Goal: Task Accomplishment & Management: Manage account settings

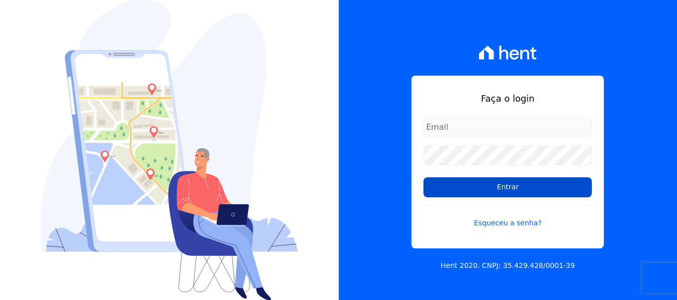
type input "[EMAIL_ADDRESS][DOMAIN_NAME]"
click at [480, 191] on input "Entrar" at bounding box center [508, 187] width 168 height 20
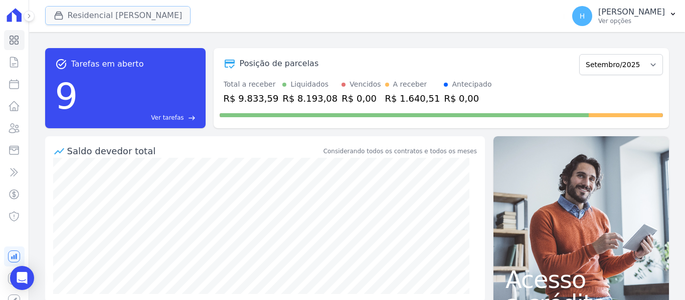
click at [90, 15] on button "Residencial Mirante" at bounding box center [118, 15] width 146 height 19
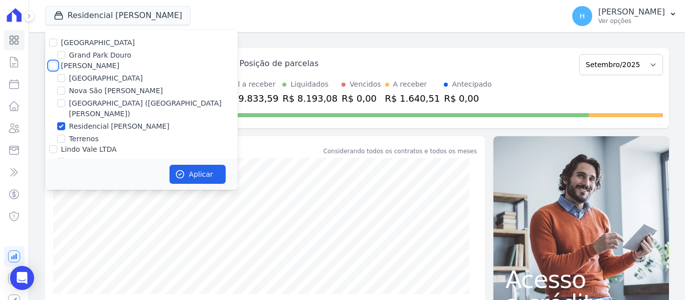
click at [53, 65] on input "[PERSON_NAME]" at bounding box center [53, 66] width 8 height 8
checkbox input "true"
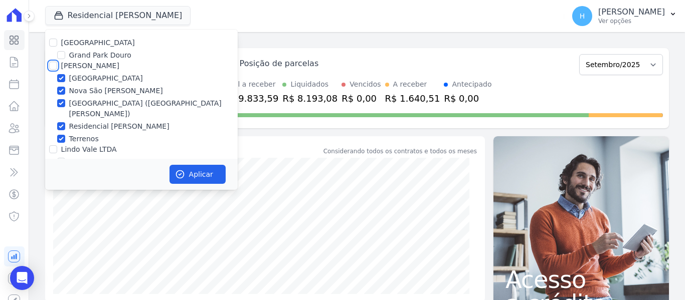
checkbox input "true"
click at [53, 67] on input "[PERSON_NAME]" at bounding box center [53, 66] width 8 height 8
checkbox input "false"
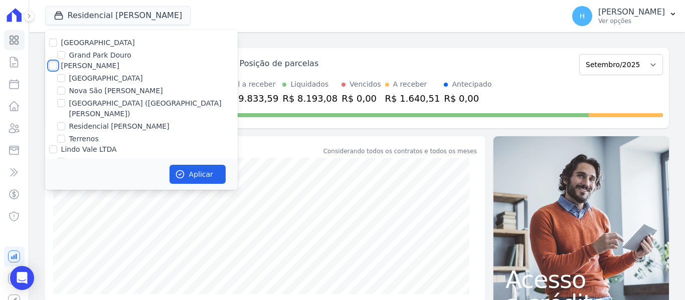
checkbox input "false"
click at [62, 79] on input "[GEOGRAPHIC_DATA]" at bounding box center [61, 78] width 8 height 8
checkbox input "true"
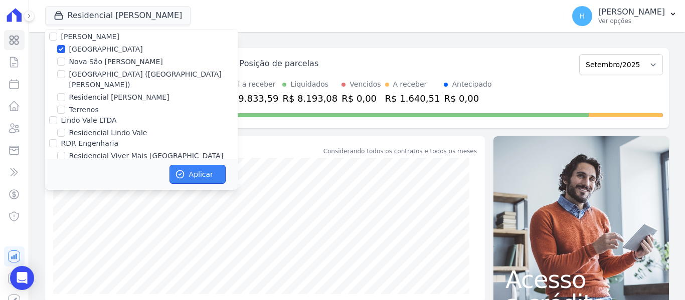
click at [207, 173] on button "Aplicar" at bounding box center [197, 174] width 56 height 19
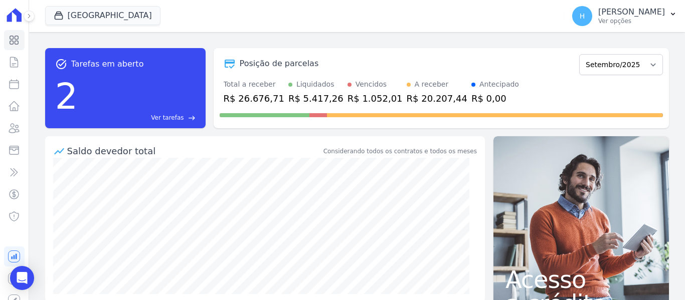
click at [29, 60] on div "Visão Geral Contratos Parcelas Lotes Clientes Minha Carteira Transferências Cré…" at bounding box center [14, 150] width 29 height 300
click at [15, 13] on icon at bounding box center [14, 15] width 15 height 14
click at [34, 22] on div "Loteamento Village Residencial Park Grand Park Douro JG Freitas Loteamento Vill…" at bounding box center [357, 16] width 656 height 32
click at [34, 17] on button at bounding box center [29, 16] width 11 height 11
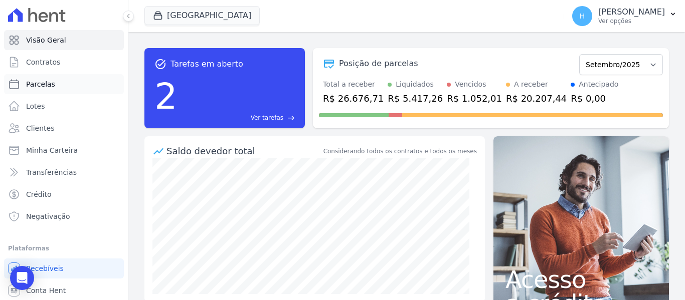
click at [38, 77] on link "Parcelas" at bounding box center [64, 84] width 120 height 20
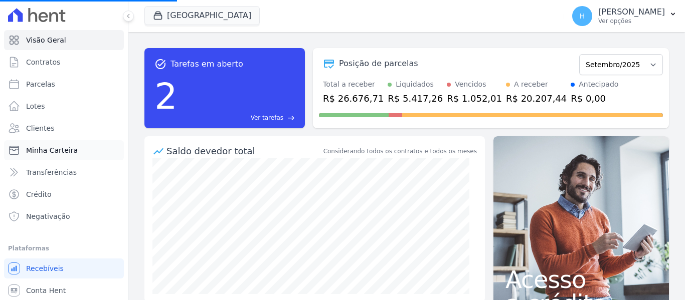
select select
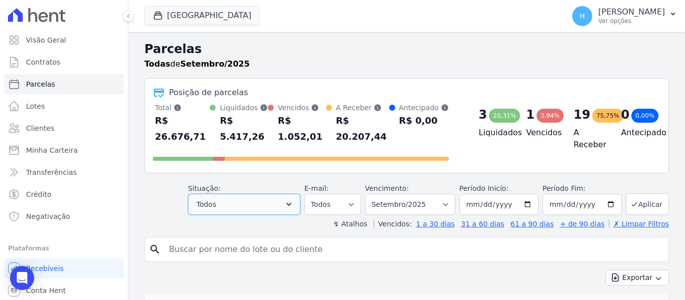
click at [297, 199] on button "Todos" at bounding box center [244, 204] width 112 height 21
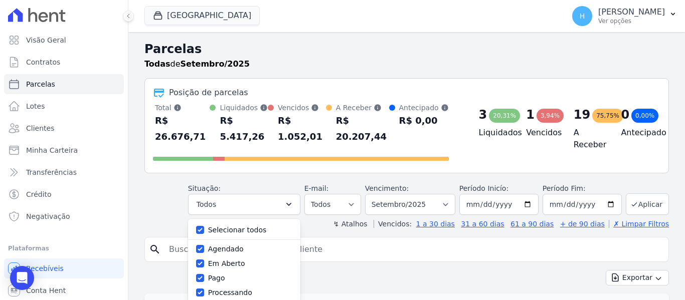
click at [242, 226] on label "Selecionar todos" at bounding box center [237, 230] width 59 height 8
click at [204, 226] on input "Selecionar todos" at bounding box center [200, 230] width 8 height 8
checkbox input "false"
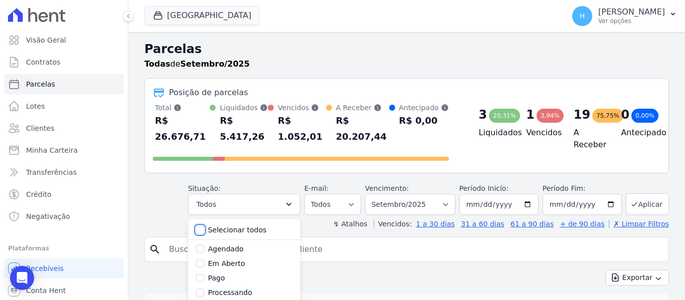
checkbox input "false"
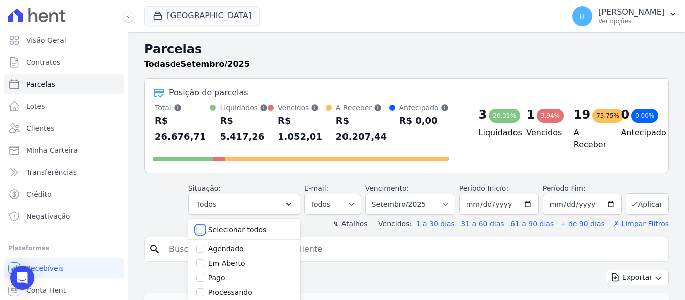
checkbox input "false"
click at [204, 274] on input "Pago" at bounding box center [200, 278] width 8 height 8
checkbox input "true"
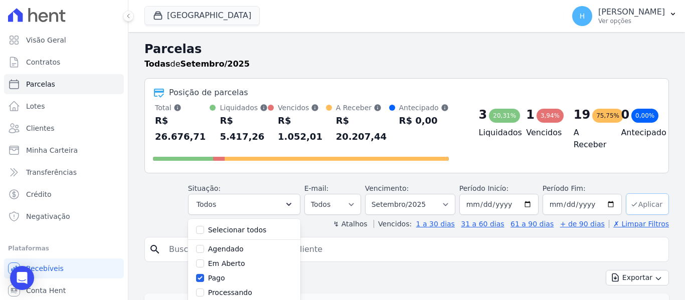
click at [647, 194] on button "Aplicar" at bounding box center [647, 205] width 43 height 22
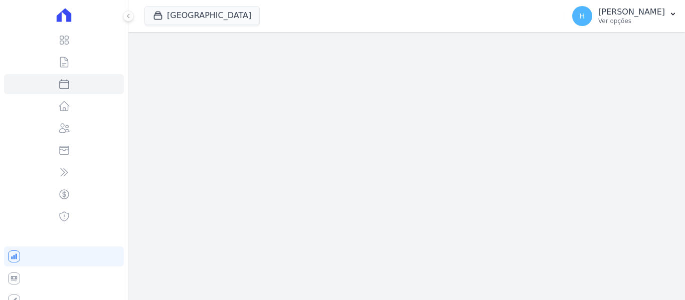
select select
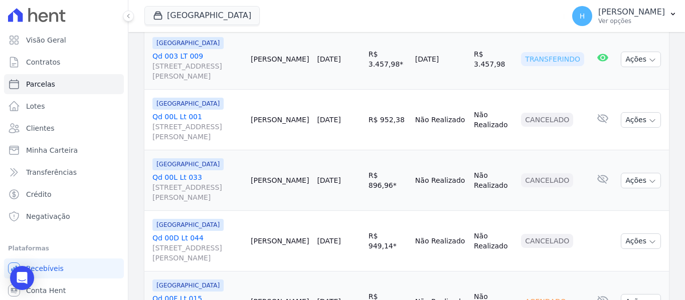
scroll to position [668, 0]
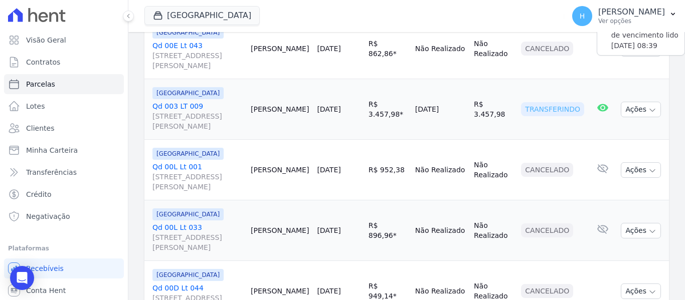
click at [597, 102] on icon at bounding box center [603, 108] width 12 height 12
drag, startPoint x: 484, startPoint y: 97, endPoint x: 509, endPoint y: 100, distance: 25.3
click at [509, 99] on td "R$ 3.457,98" at bounding box center [493, 109] width 47 height 61
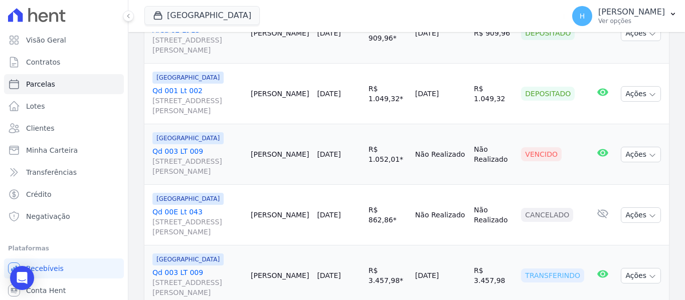
scroll to position [652, 0]
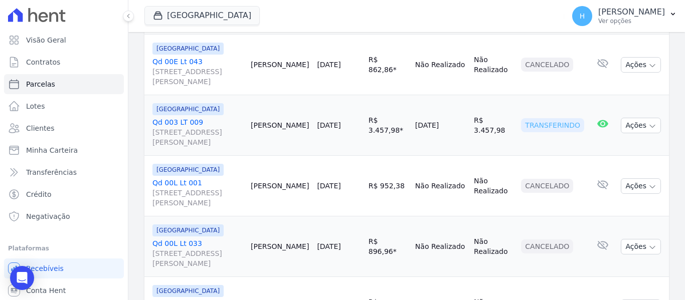
click at [428, 115] on td "[DATE]" at bounding box center [440, 125] width 59 height 61
drag, startPoint x: 291, startPoint y: 114, endPoint x: 282, endPoint y: 117, distance: 9.5
click at [271, 104] on td "[PERSON_NAME]" at bounding box center [280, 125] width 66 height 61
click at [283, 120] on td "[PERSON_NAME]" at bounding box center [280, 125] width 66 height 61
click at [632, 118] on button "Ações" at bounding box center [641, 126] width 40 height 16
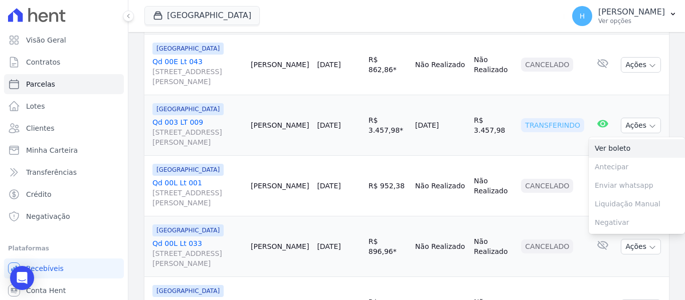
click at [620, 139] on link "Ver boleto" at bounding box center [637, 148] width 96 height 19
drag, startPoint x: 395, startPoint y: 117, endPoint x: 366, endPoint y: 121, distance: 28.9
click at [366, 120] on td "R$ 3.457,98 * Corrigido com ipca de [DATE]" at bounding box center [387, 125] width 47 height 61
copy td "3.457,98"
drag, startPoint x: 297, startPoint y: 119, endPoint x: 265, endPoint y: 108, distance: 33.9
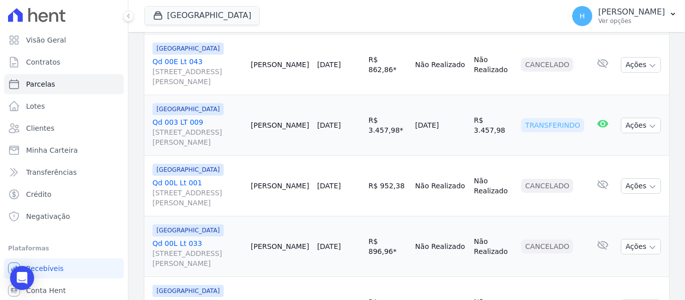
click at [265, 108] on td "[PERSON_NAME]" at bounding box center [280, 125] width 66 height 61
copy td "[PERSON_NAME]"
click at [634, 118] on button "Ações" at bounding box center [641, 126] width 40 height 16
click at [625, 141] on link "Ver boleto" at bounding box center [637, 148] width 96 height 19
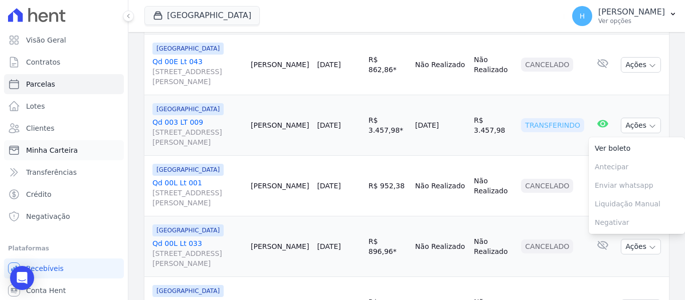
click at [52, 149] on span "Minha Carteira" at bounding box center [52, 150] width 52 height 10
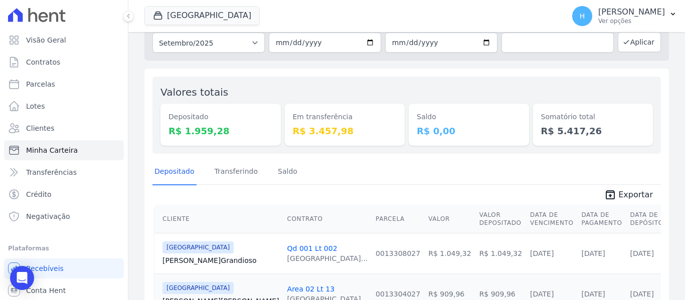
scroll to position [100, 0]
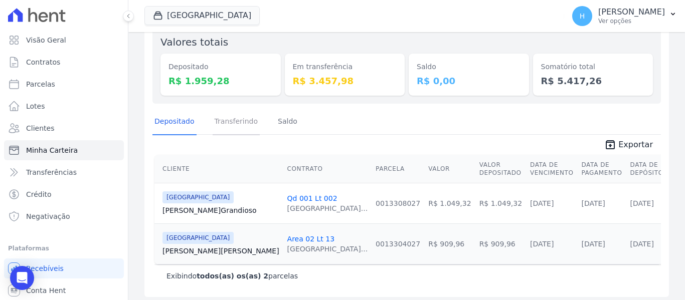
click at [220, 123] on link "Transferindo" at bounding box center [237, 122] width 48 height 26
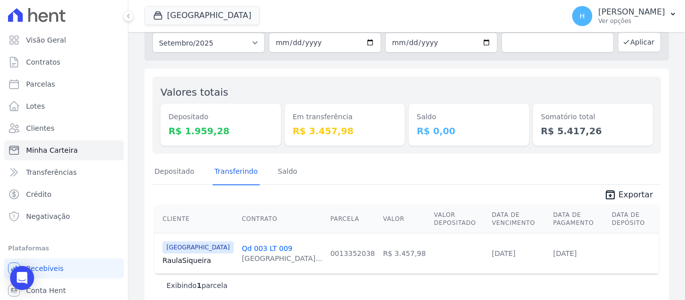
scroll to position [65, 0]
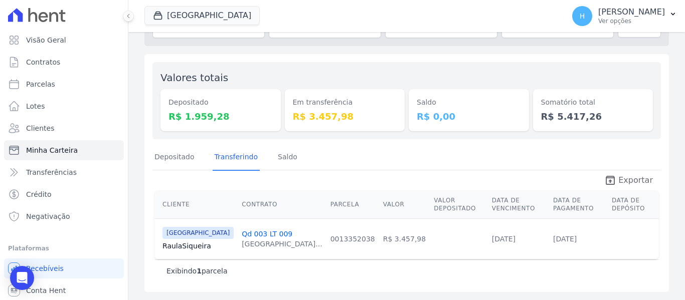
click at [626, 180] on span "Exportar" at bounding box center [635, 180] width 35 height 12
click at [549, 238] on td "[DATE]" at bounding box center [578, 239] width 59 height 41
click at [364, 175] on span "unarchive Exportar" at bounding box center [406, 179] width 508 height 18
click at [71, 82] on link "Parcelas" at bounding box center [64, 84] width 120 height 20
select select
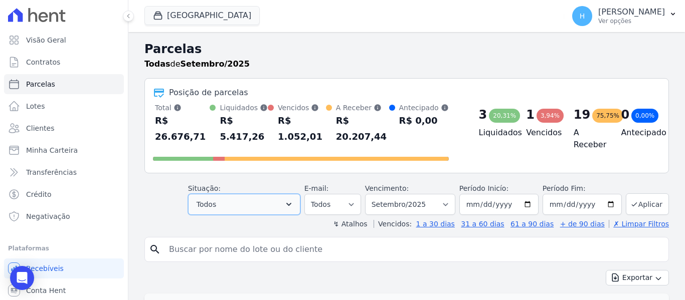
click at [294, 200] on icon "button" at bounding box center [289, 205] width 10 height 10
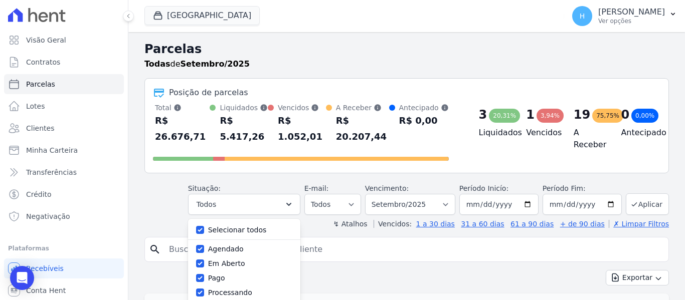
click at [243, 226] on label "Selecionar todos" at bounding box center [237, 230] width 59 height 8
click at [204, 226] on input "Selecionar todos" at bounding box center [200, 230] width 8 height 8
checkbox input "false"
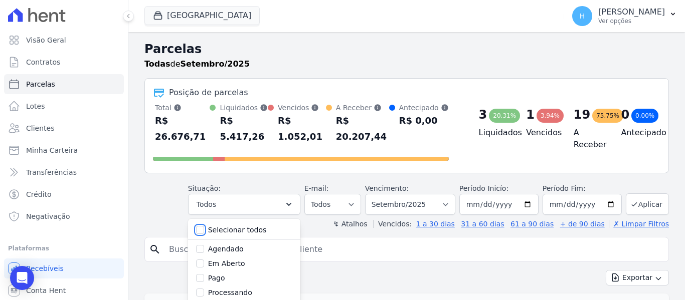
checkbox input "false"
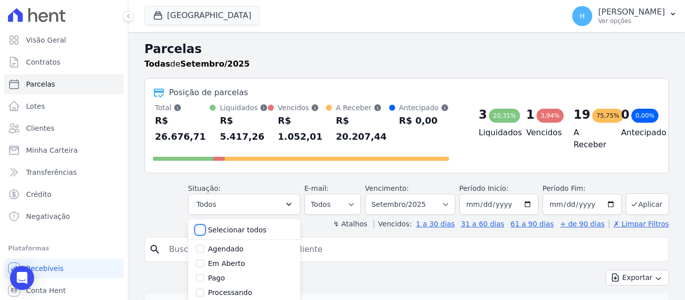
checkbox input "false"
click at [204, 274] on input "Pago" at bounding box center [200, 278] width 8 height 8
checkbox input "true"
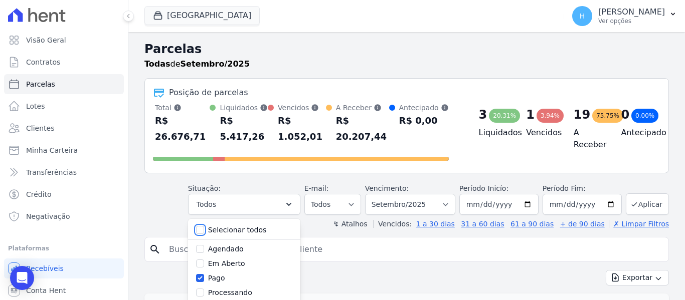
click at [204, 226] on input "Selecionar todos" at bounding box center [200, 230] width 8 height 8
checkbox input "true"
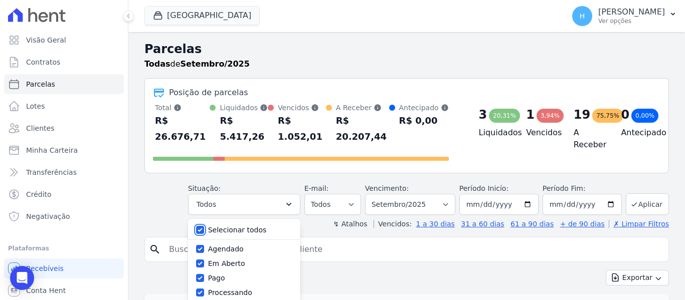
checkbox input "true"
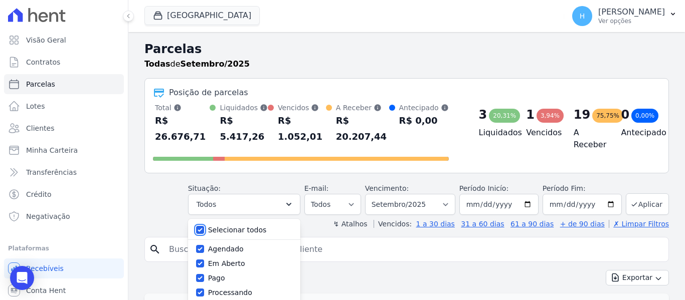
checkbox input "true"
click at [439, 240] on input "search" at bounding box center [413, 250] width 501 height 20
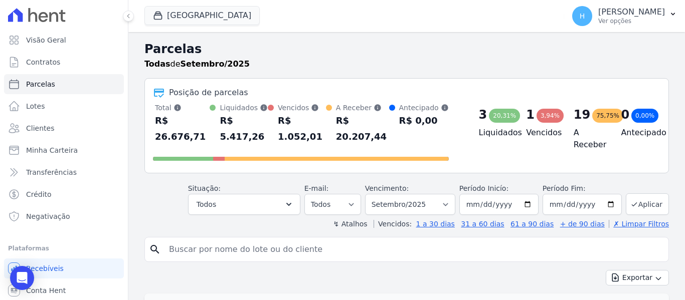
scroll to position [351, 0]
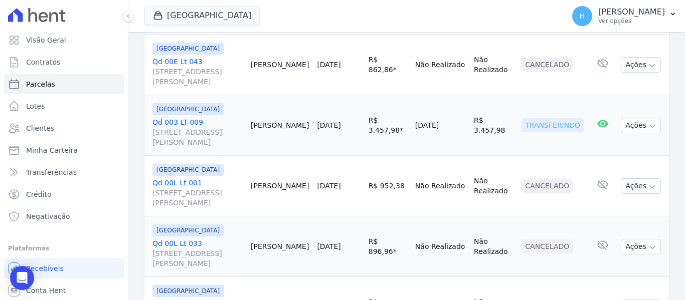
scroll to position [551, 0]
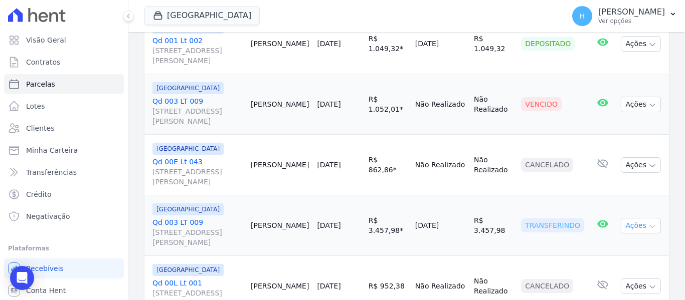
click at [632, 218] on button "Ações" at bounding box center [641, 226] width 40 height 16
click at [632, 240] on link "Ver boleto" at bounding box center [637, 249] width 96 height 19
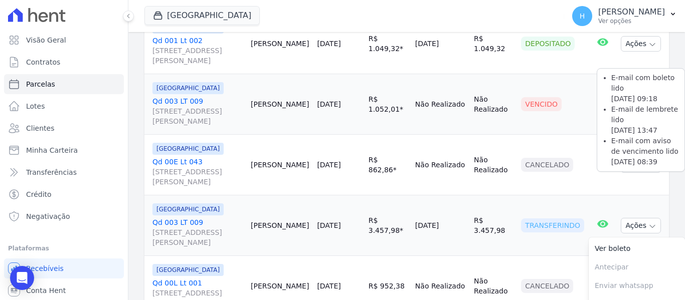
click at [602, 218] on icon at bounding box center [603, 224] width 12 height 12
click at [597, 220] on icon at bounding box center [602, 224] width 11 height 8
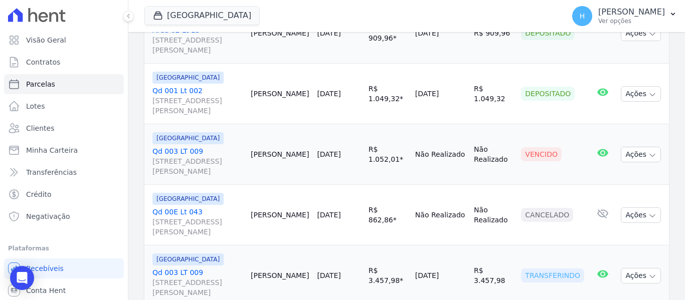
scroll to position [802, 0]
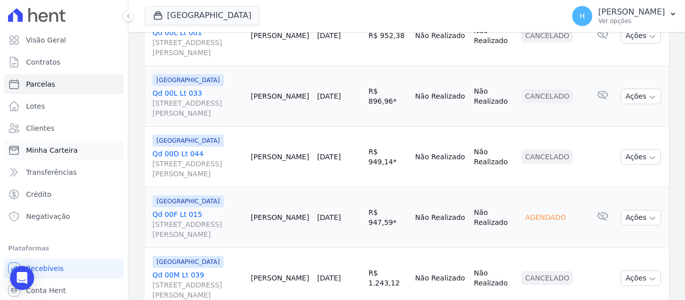
click at [83, 151] on link "Minha Carteira" at bounding box center [64, 150] width 120 height 20
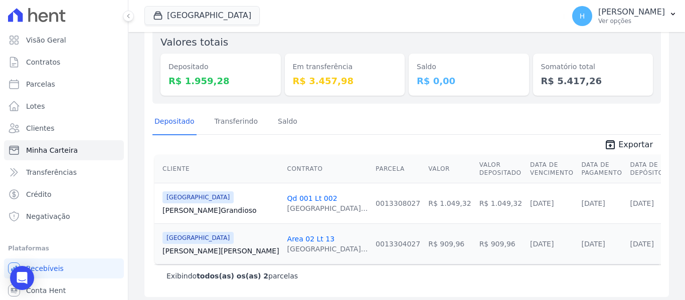
scroll to position [105, 0]
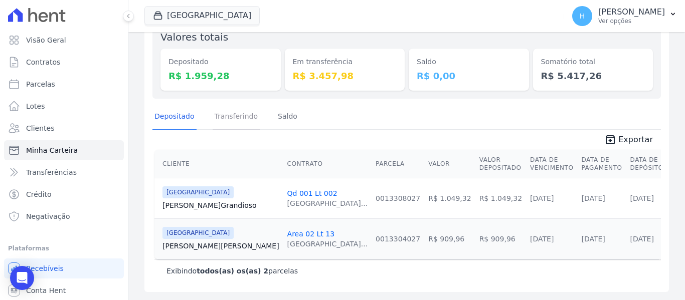
click at [235, 116] on link "Transferindo" at bounding box center [237, 117] width 48 height 26
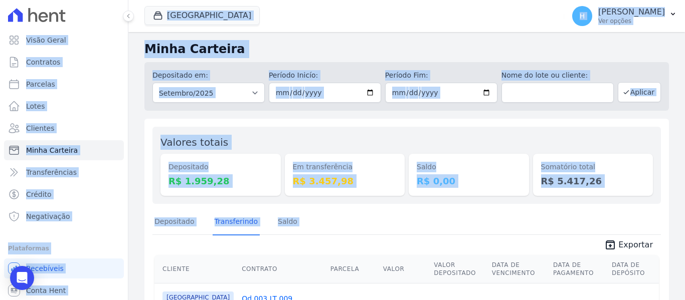
scroll to position [50, 0]
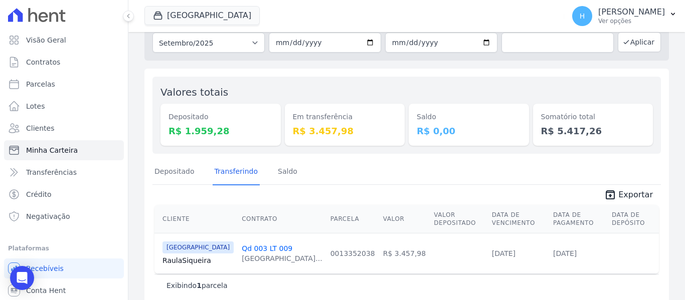
click at [391, 280] on div "Exibindo 1 parcela" at bounding box center [406, 285] width 504 height 23
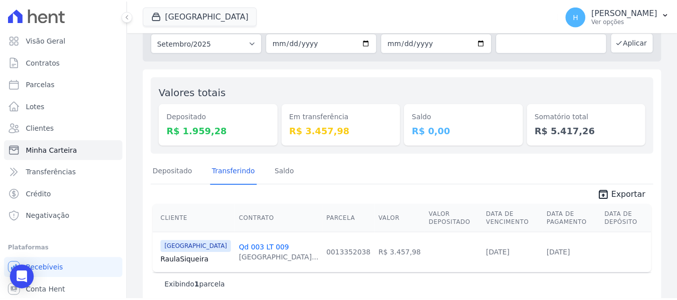
scroll to position [65, 0]
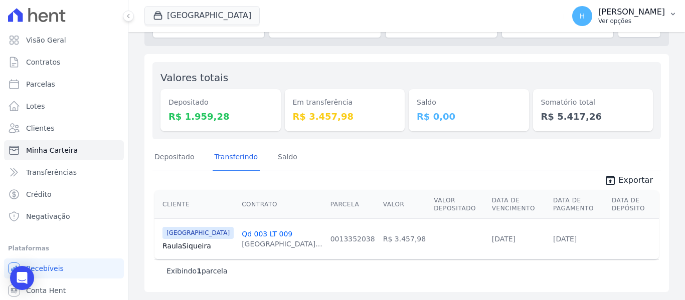
click at [671, 21] on button "H Hellen Vilaça Ver opções" at bounding box center [624, 16] width 121 height 28
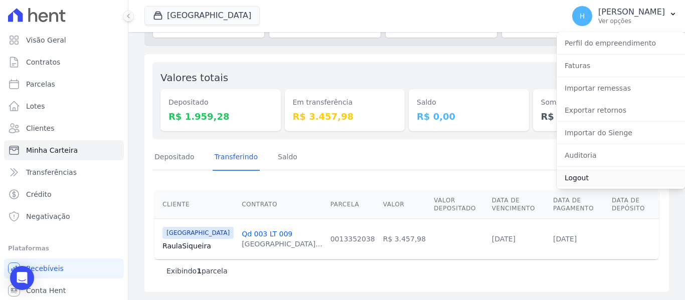
click at [602, 172] on link "Logout" at bounding box center [620, 178] width 128 height 18
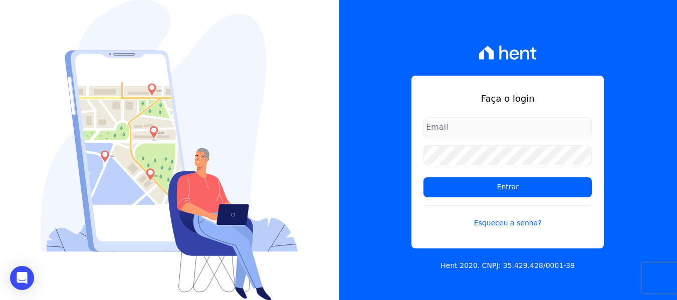
type input "[EMAIL_ADDRESS][DOMAIN_NAME]"
